Goal: Transaction & Acquisition: Purchase product/service

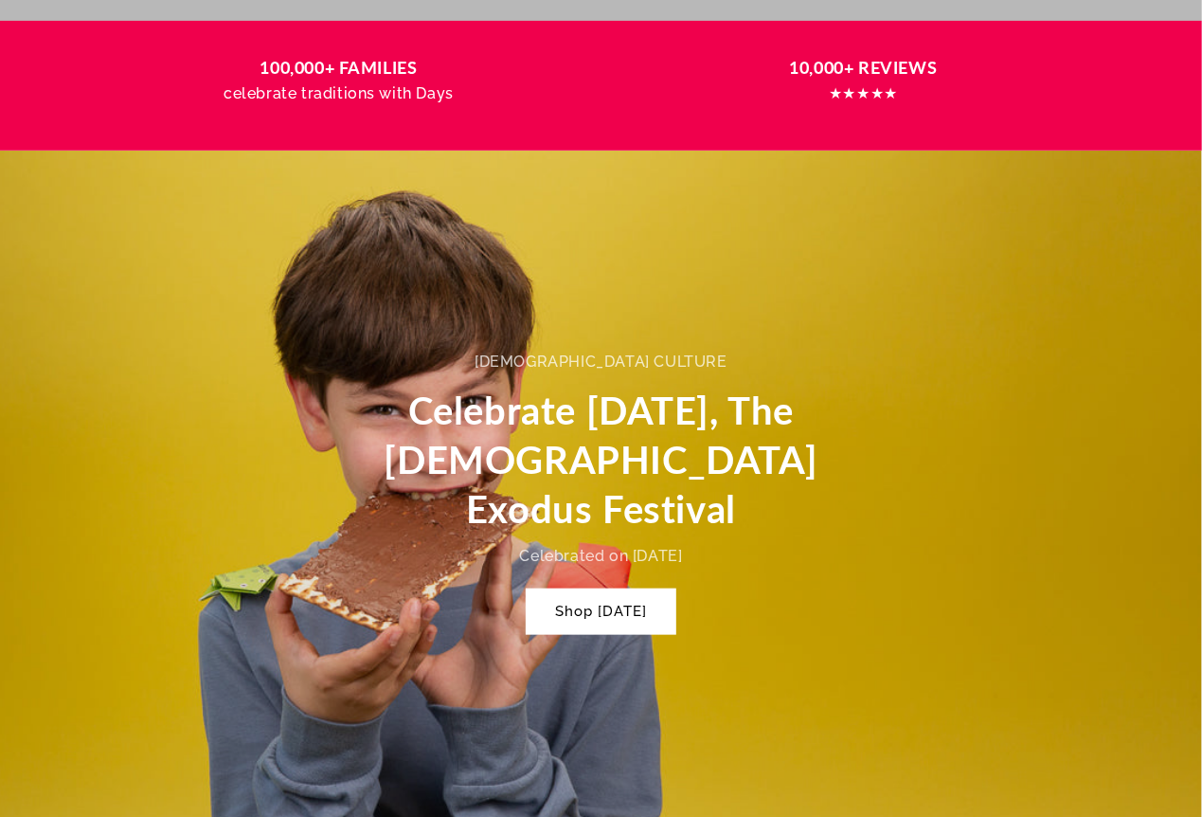
click at [675, 593] on link "Shop Passover" at bounding box center [601, 611] width 149 height 45
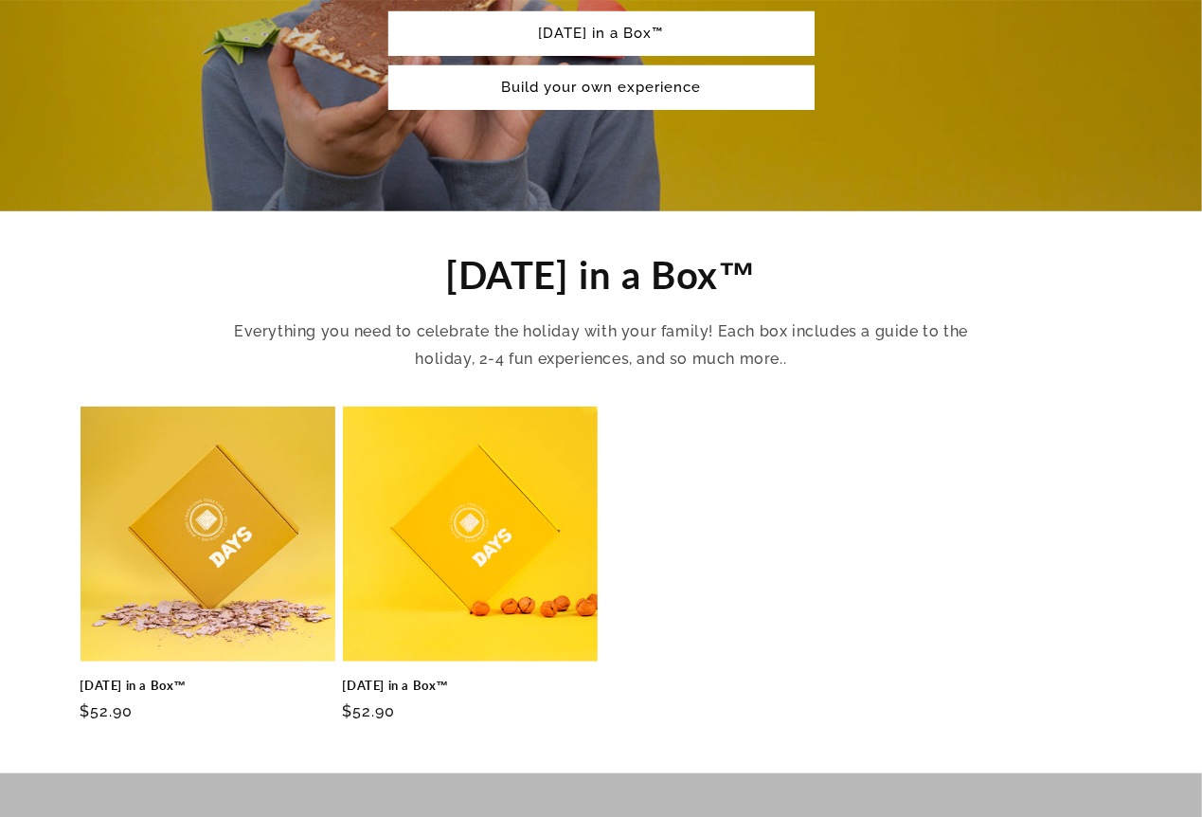
scroll to position [631, 0]
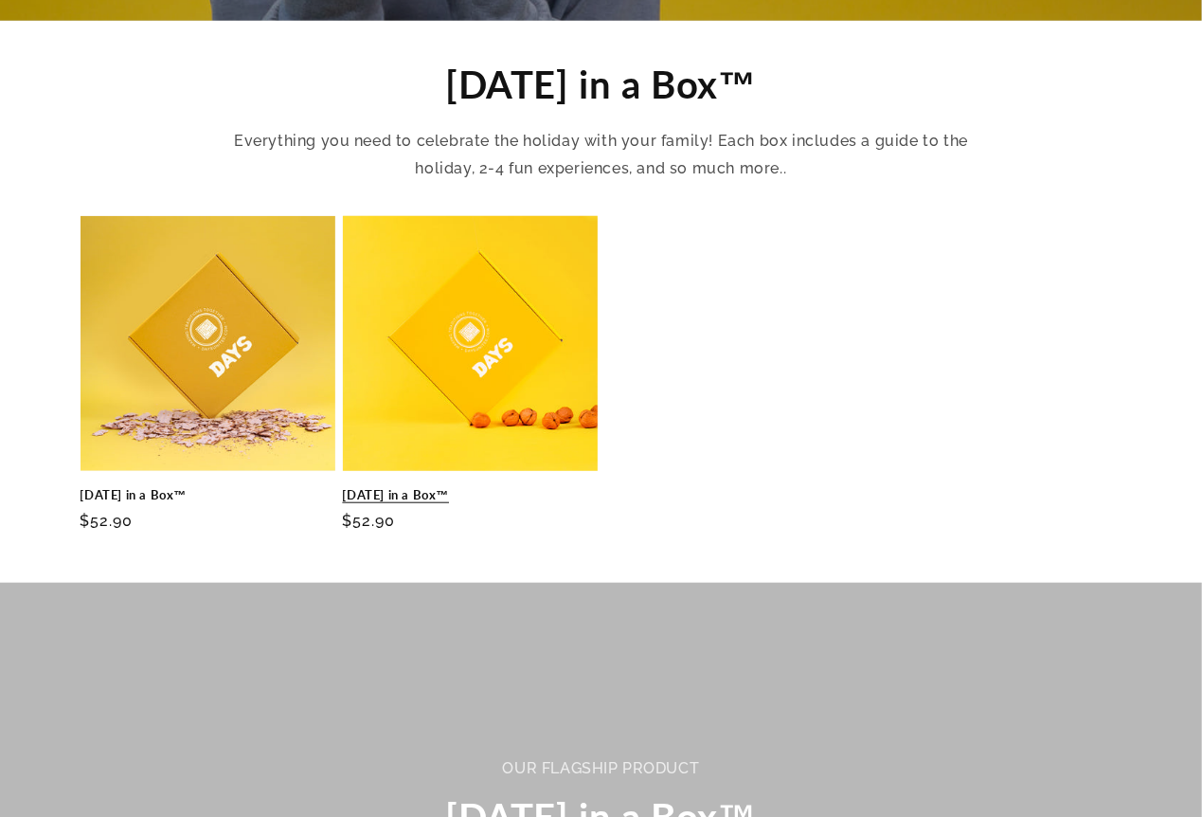
click at [507, 487] on link "Passover in a Box™" at bounding box center [470, 495] width 255 height 16
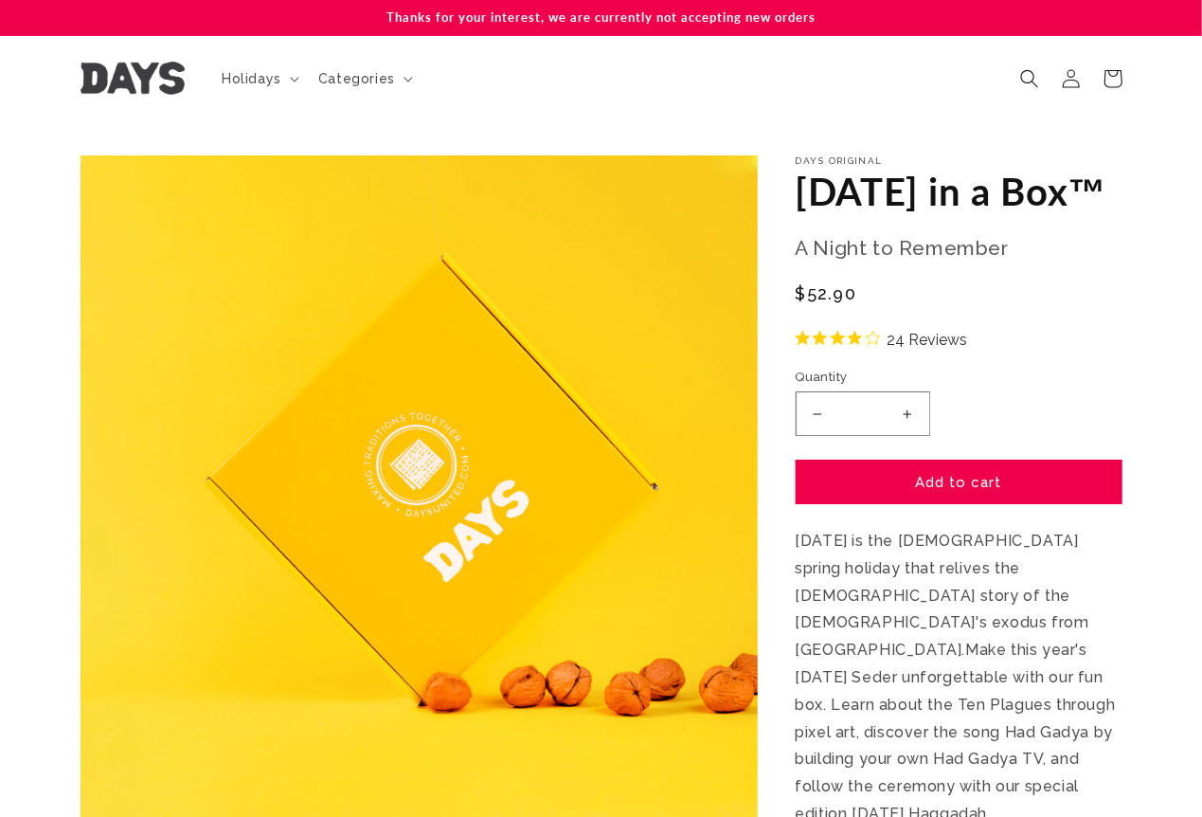
click at [998, 501] on div "Days Original [DATE] in a Box™ [DATE] in a Box™ A Night to Remember Regular pri…" at bounding box center [959, 702] width 327 height 1094
click at [1033, 504] on button "Add to cart" at bounding box center [959, 481] width 327 height 45
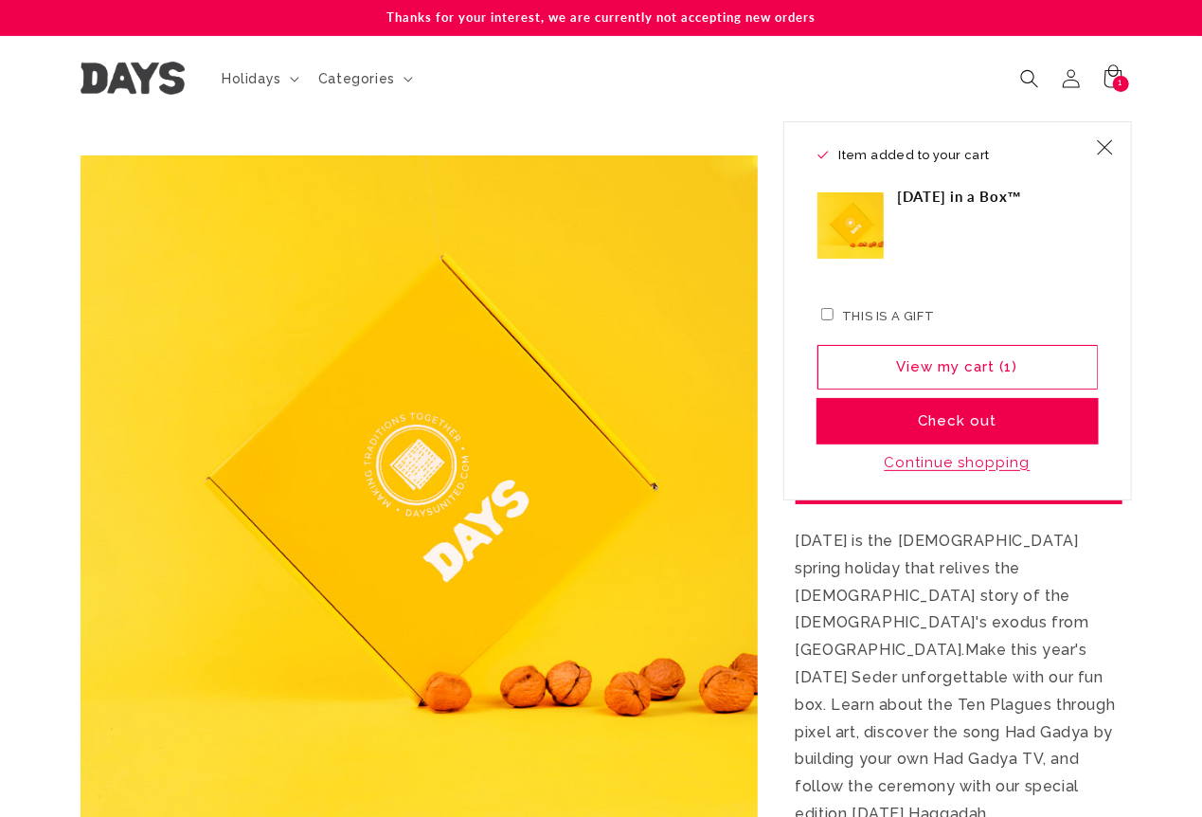
click at [967, 402] on button "Check out" at bounding box center [958, 421] width 280 height 45
